Goal: Information Seeking & Learning: Learn about a topic

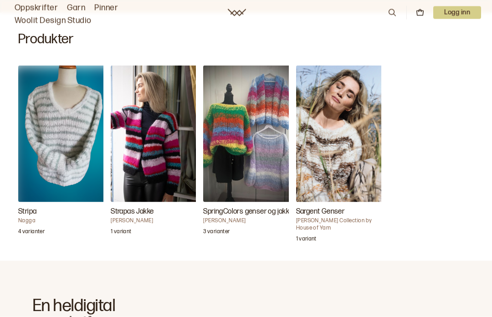
scroll to position [276, 0]
click at [23, 220] on h4 "Nagga" at bounding box center [63, 220] width 91 height 7
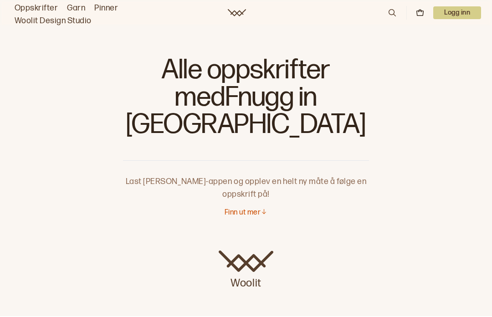
click at [256, 208] on p "Finn ut mer" at bounding box center [242, 213] width 36 height 10
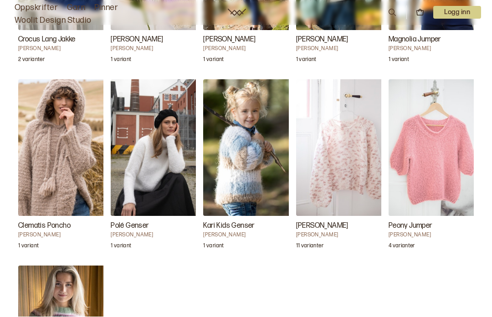
scroll to position [1081, 0]
click at [437, 142] on img "Peony Jumper" at bounding box center [433, 147] width 91 height 137
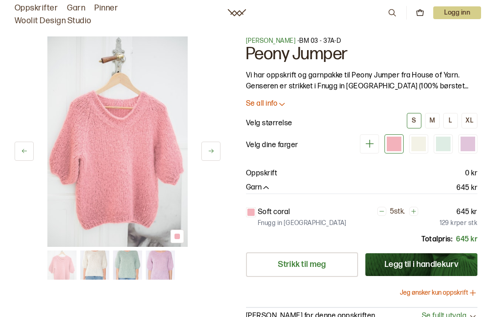
click at [123, 148] on img at bounding box center [117, 141] width 140 height 210
click at [216, 148] on button at bounding box center [210, 151] width 19 height 19
